Goal: Task Accomplishment & Management: Manage account settings

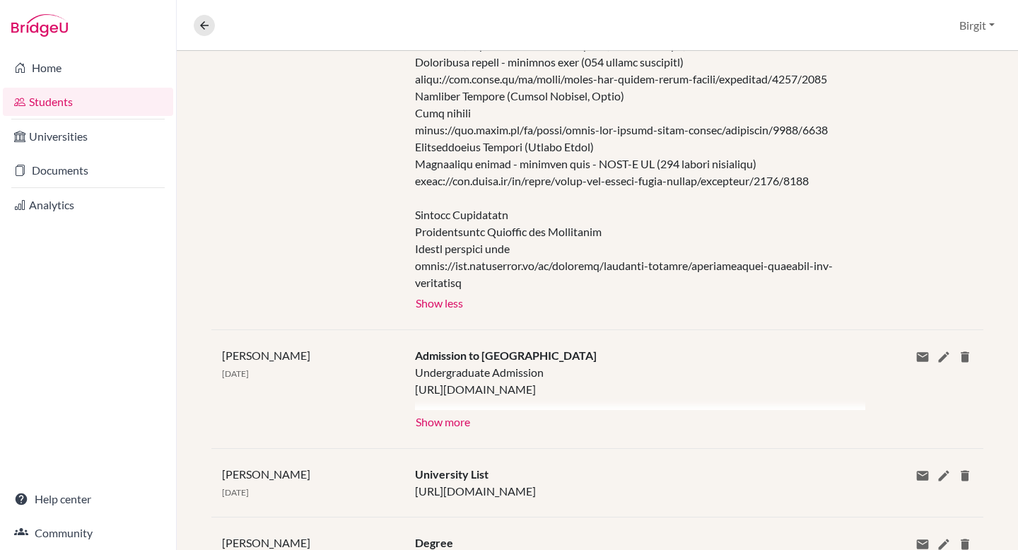
scroll to position [91, 0]
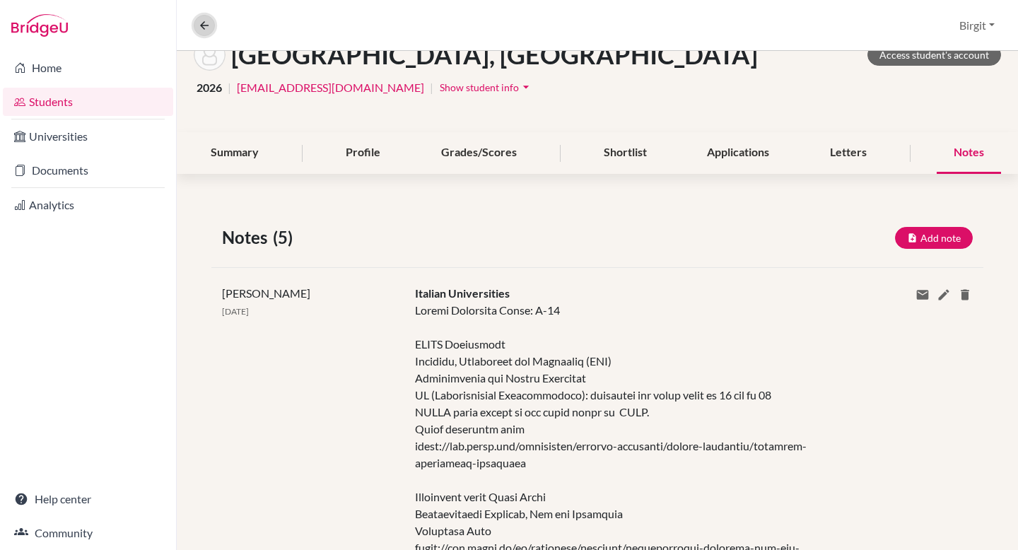
click at [199, 21] on icon at bounding box center [204, 25] width 13 height 13
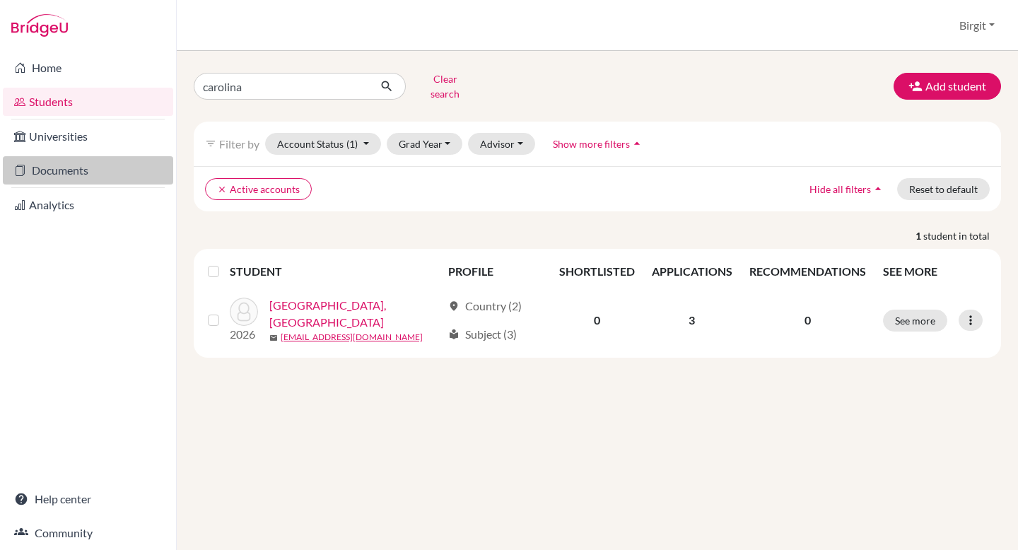
click at [65, 171] on link "Documents" at bounding box center [88, 170] width 170 height 28
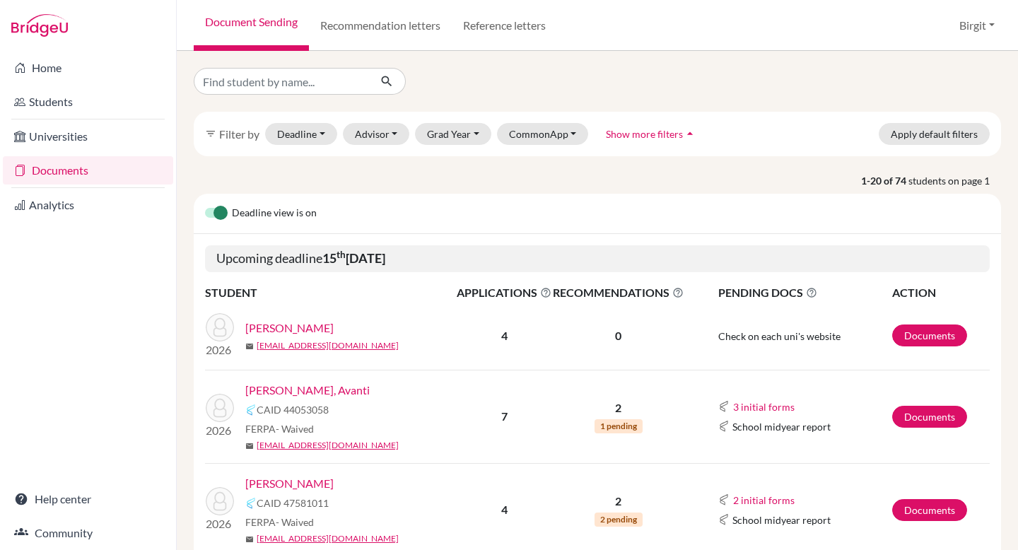
click at [293, 393] on link "[PERSON_NAME], Avanti" at bounding box center [307, 390] width 124 height 17
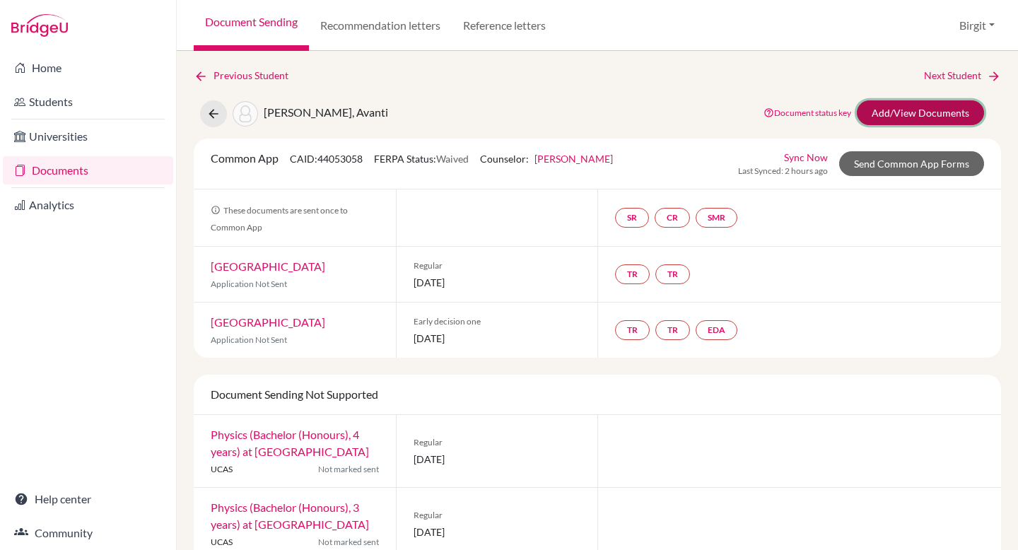
click at [933, 110] on link "Add/View Documents" at bounding box center [920, 112] width 127 height 25
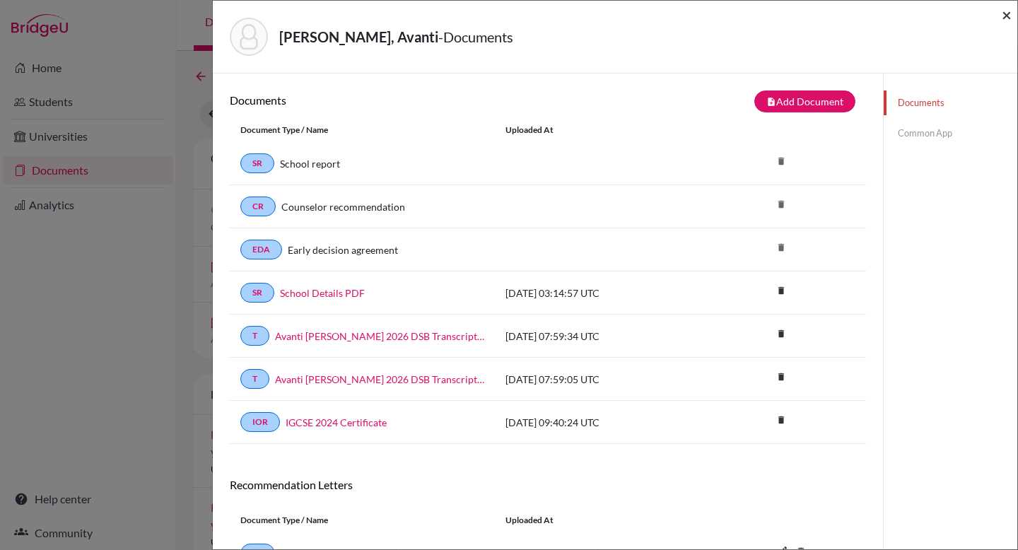
click at [1009, 16] on span "×" at bounding box center [1007, 14] width 10 height 21
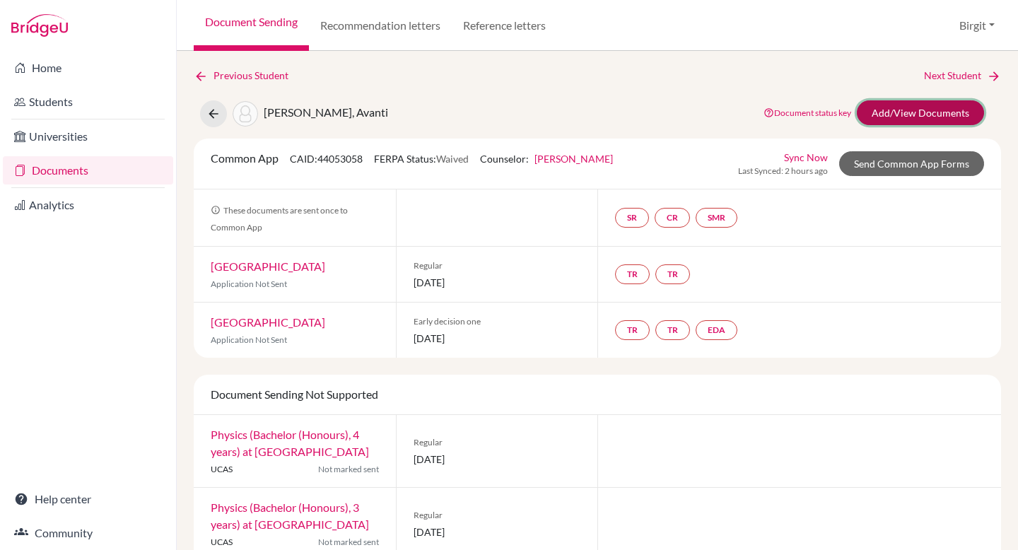
click at [913, 120] on link "Add/View Documents" at bounding box center [920, 112] width 127 height 25
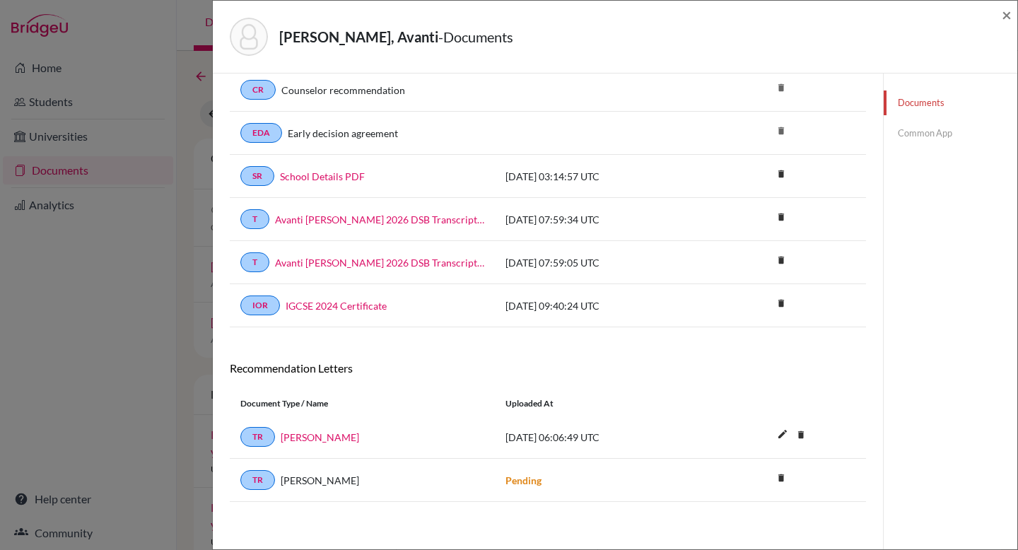
scroll to position [120, 0]
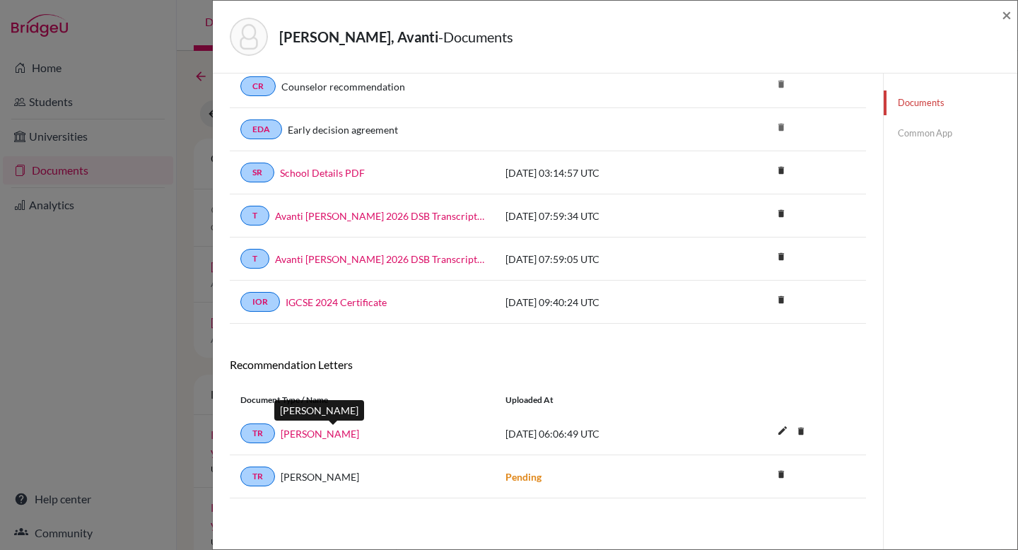
click at [316, 436] on link "[PERSON_NAME]" at bounding box center [320, 433] width 78 height 15
click at [325, 438] on link "[PERSON_NAME]" at bounding box center [320, 433] width 78 height 15
click at [265, 432] on link "TR" at bounding box center [257, 434] width 35 height 20
click at [252, 429] on link "TR" at bounding box center [257, 434] width 35 height 20
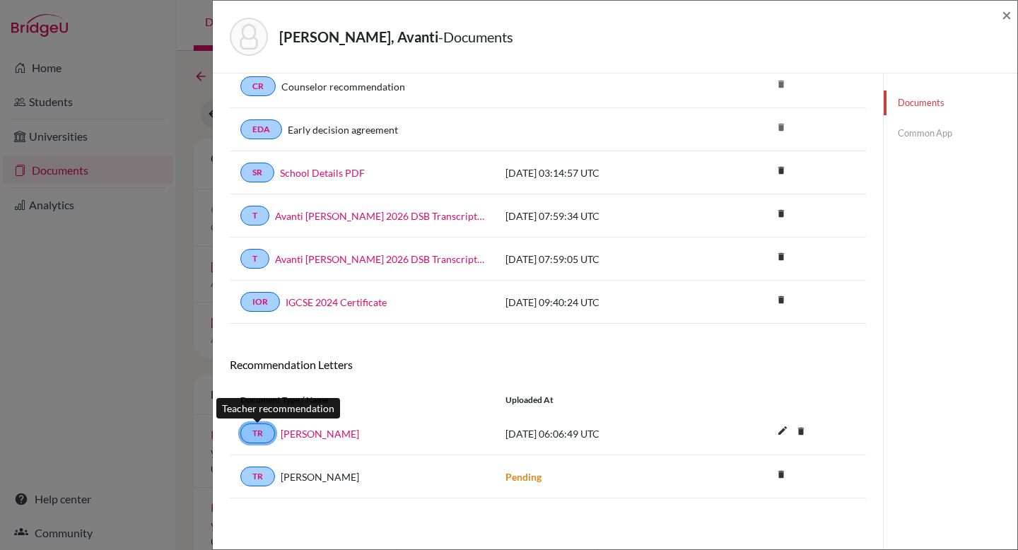
click at [252, 429] on link "TR" at bounding box center [257, 434] width 35 height 20
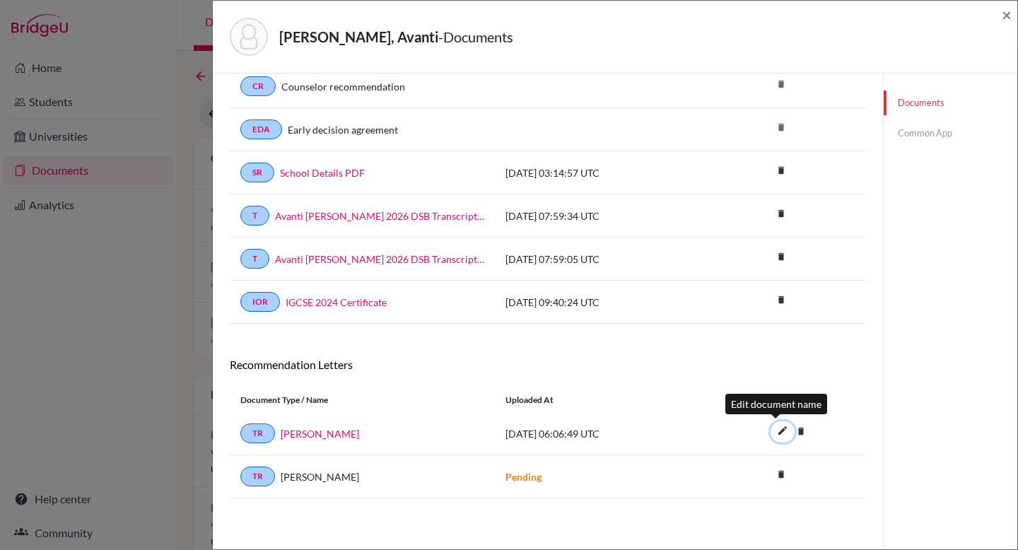
click at [776, 431] on icon "edit" at bounding box center [783, 430] width 23 height 23
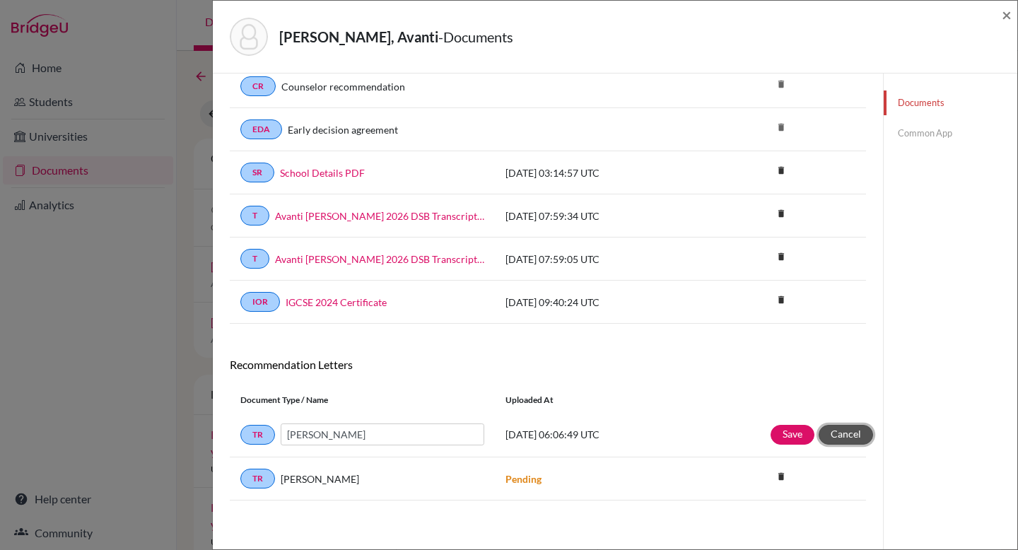
click at [854, 438] on button "Cancel" at bounding box center [846, 435] width 54 height 20
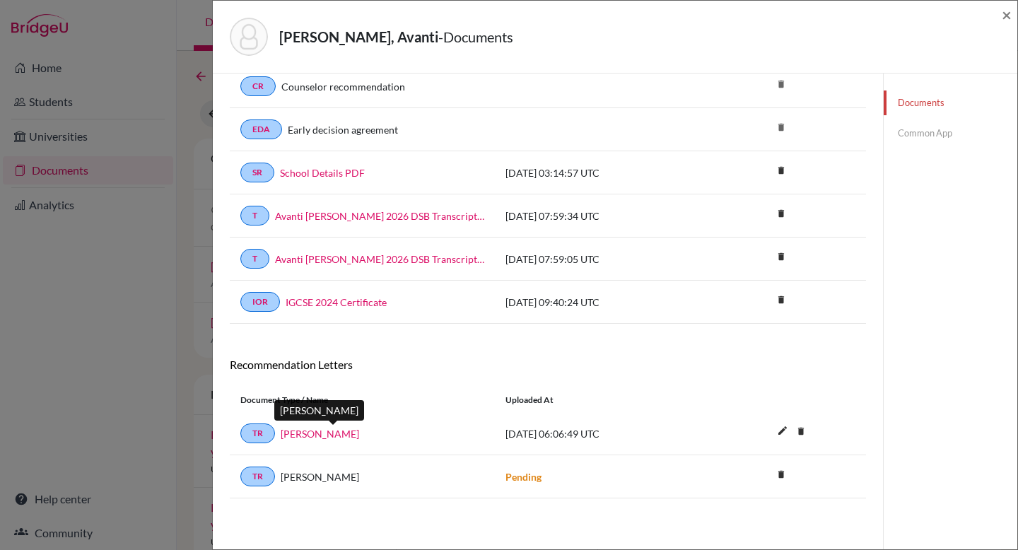
click at [344, 433] on link "[PERSON_NAME]" at bounding box center [320, 433] width 78 height 15
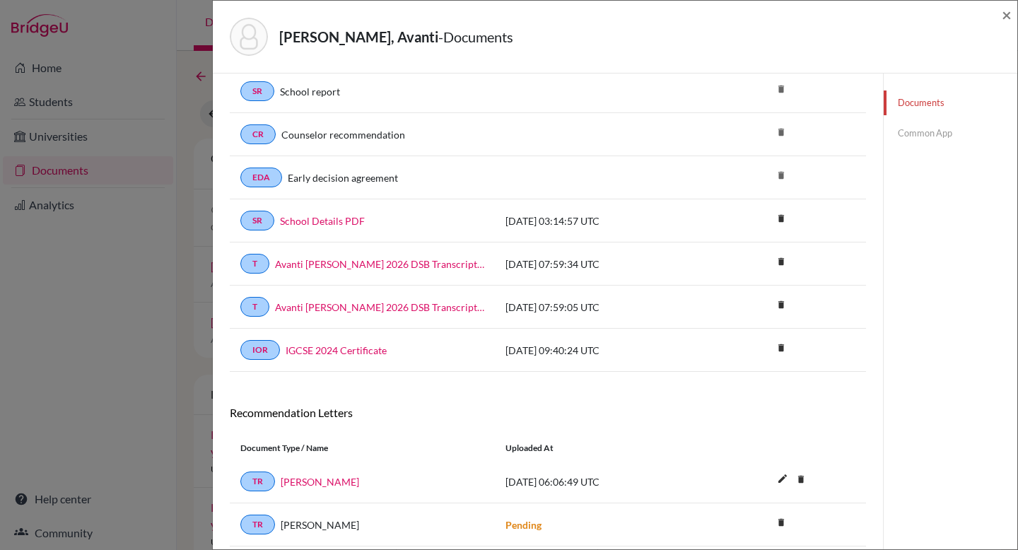
scroll to position [61, 0]
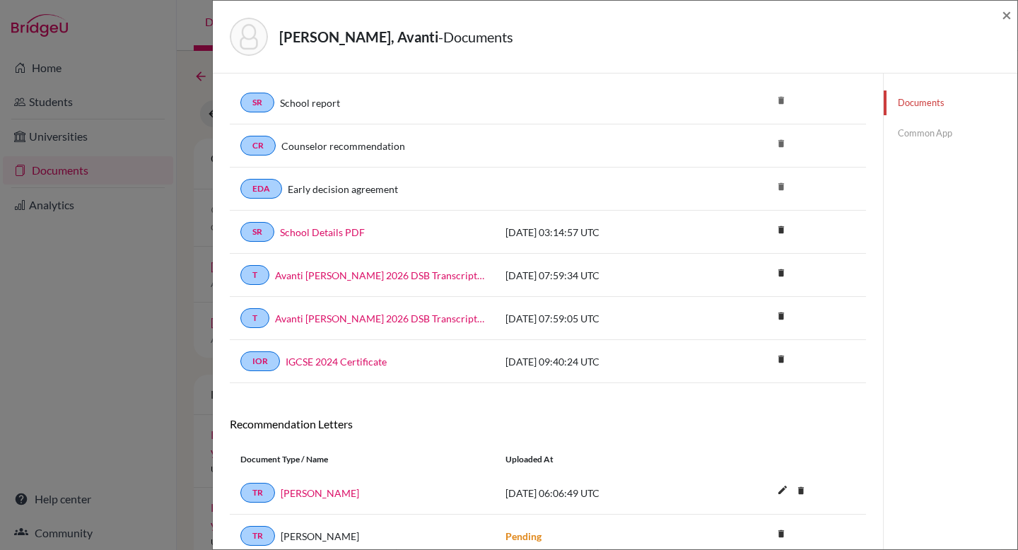
click at [930, 125] on link "Common App" at bounding box center [951, 133] width 134 height 25
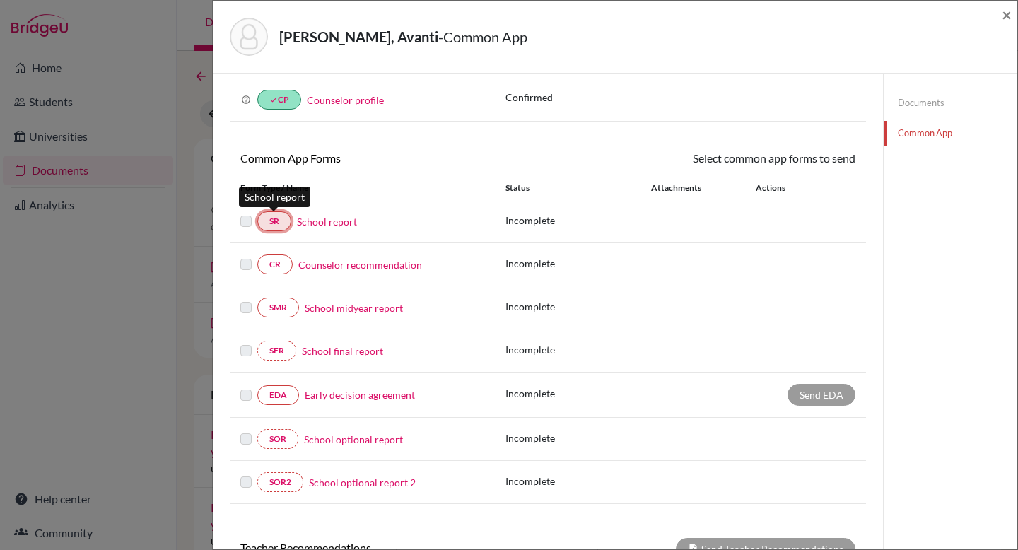
click at [278, 219] on link "SR" at bounding box center [274, 221] width 34 height 20
click at [1007, 13] on span "×" at bounding box center [1007, 14] width 10 height 21
